Goal: Use online tool/utility: Utilize a website feature to perform a specific function

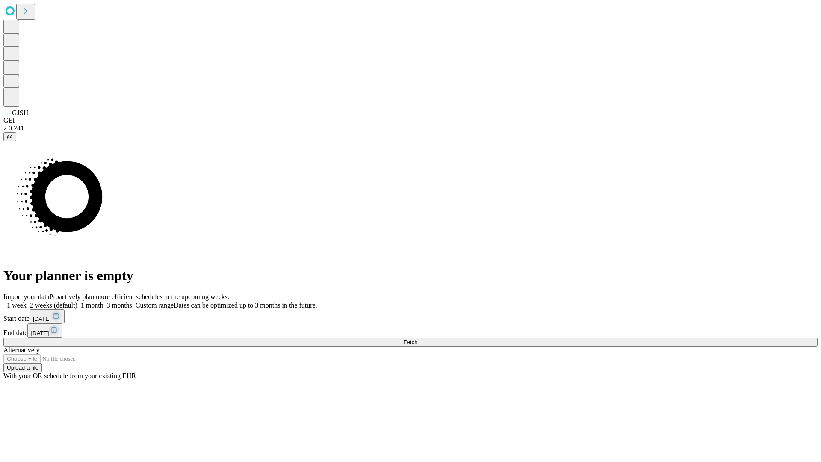
click at [418, 339] on span "Fetch" at bounding box center [410, 342] width 14 height 6
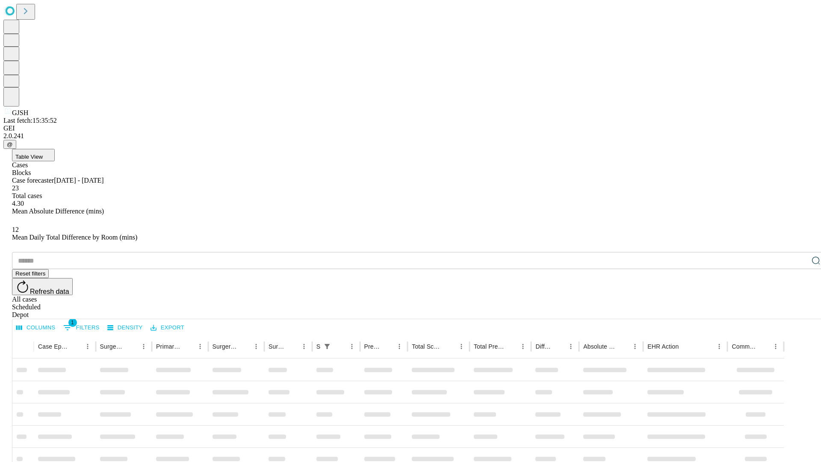
click at [43, 154] on span "Table View" at bounding box center [28, 157] width 27 height 6
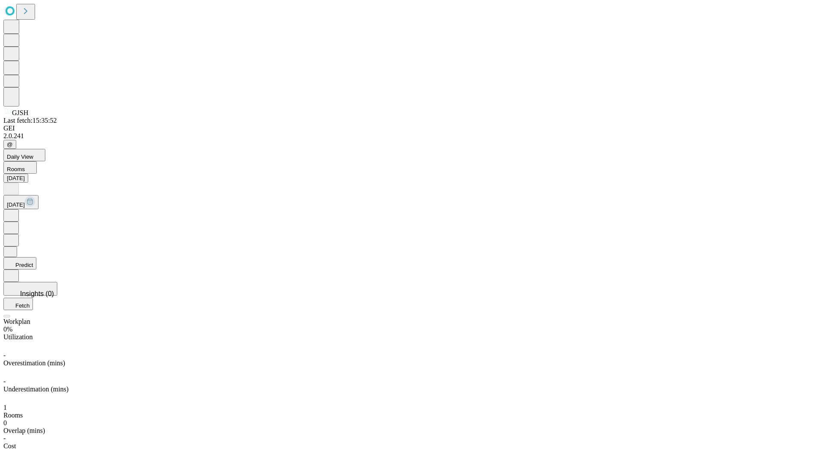
click at [36, 257] on button "Predict" at bounding box center [19, 263] width 33 height 12
